Goal: Task Accomplishment & Management: Complete application form

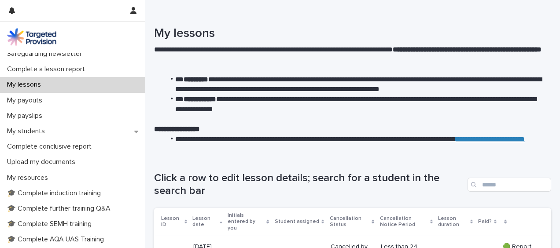
scroll to position [96, 0]
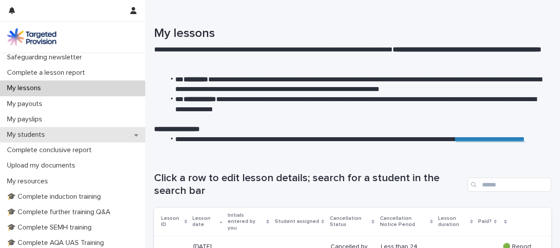
click at [10, 139] on div "My students" at bounding box center [72, 134] width 145 height 15
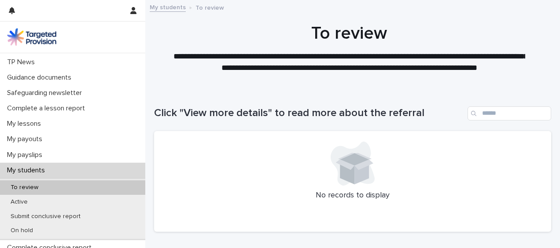
scroll to position [74, 0]
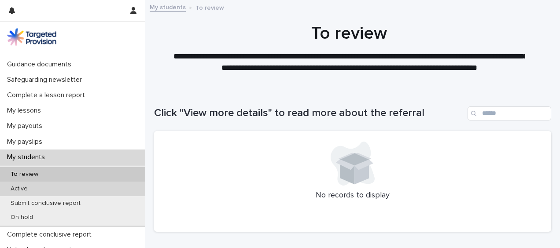
click at [28, 188] on p "Active" at bounding box center [19, 188] width 31 height 7
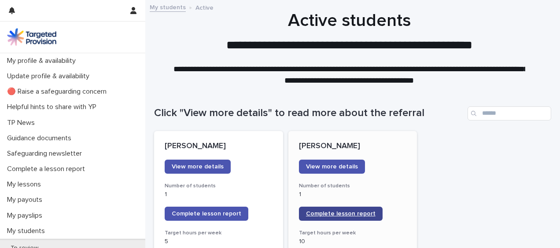
click at [351, 215] on span "Complete lesson report" at bounding box center [341, 214] width 70 height 6
